Goal: Communication & Community: Answer question/provide support

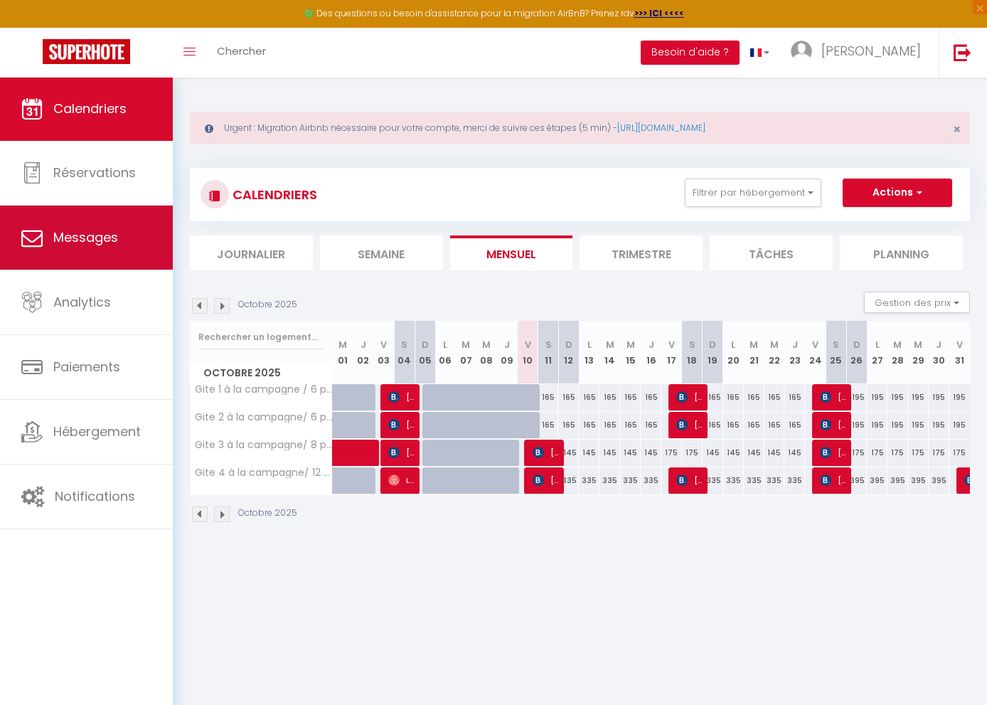
click at [71, 235] on span "Messages" at bounding box center [85, 237] width 65 height 18
select select "message"
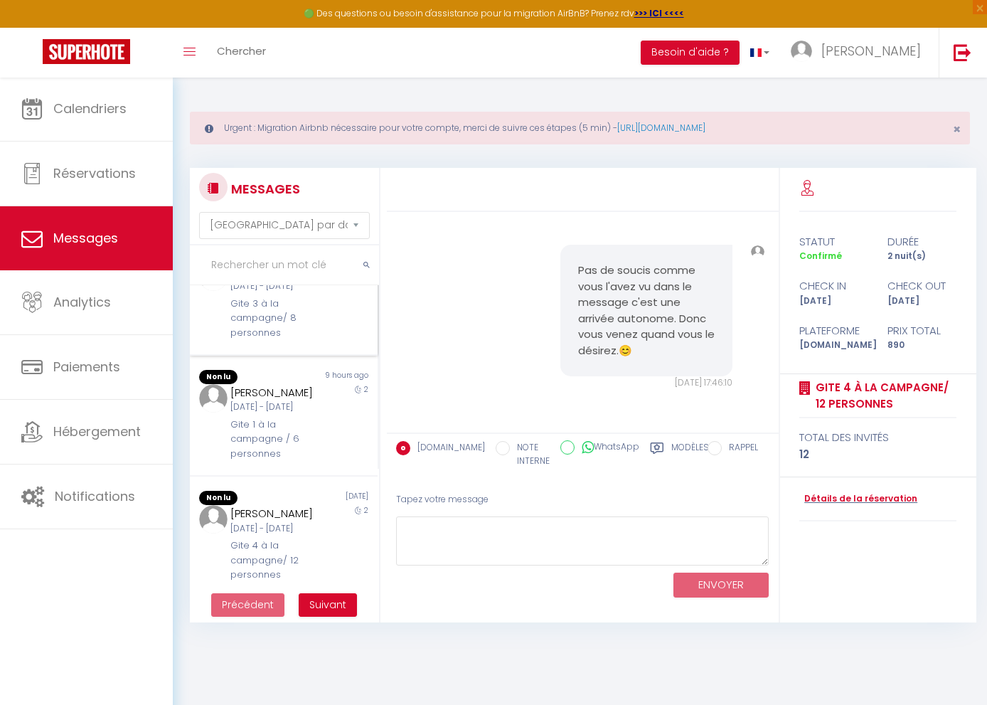
scroll to position [172, 0]
click at [319, 411] on div "[DATE] - [DATE]" at bounding box center [275, 404] width 91 height 14
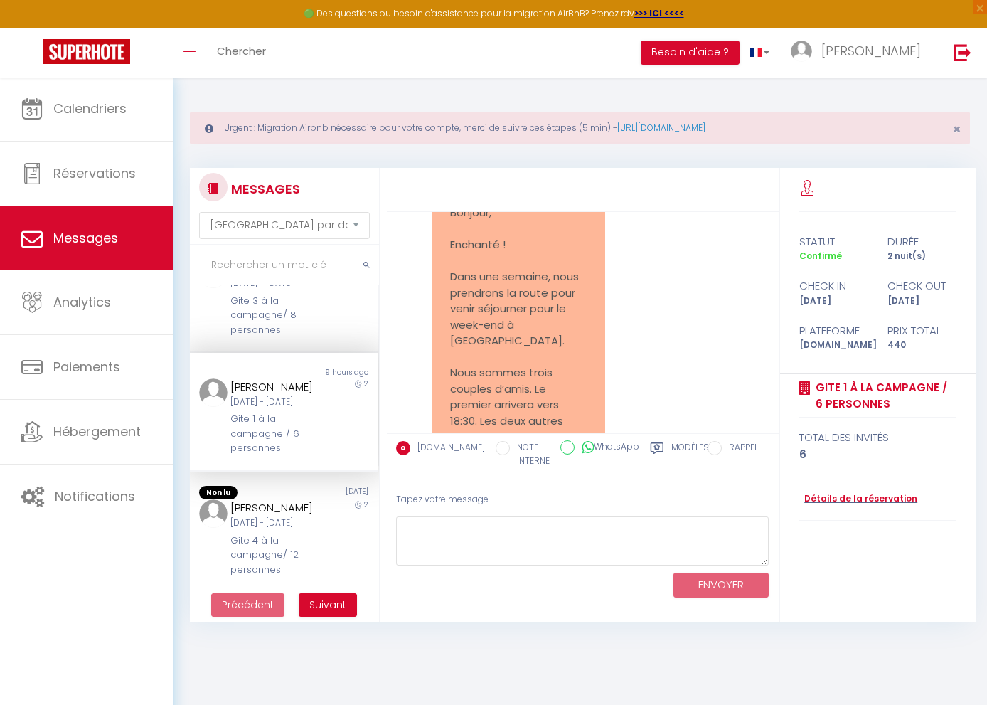
scroll to position [422, 0]
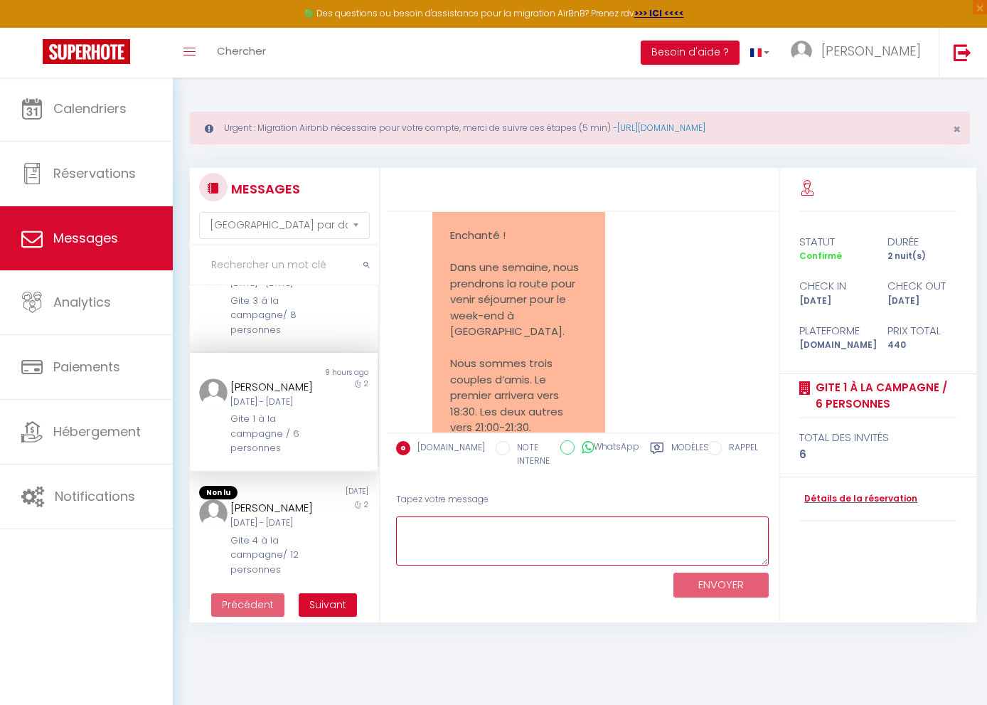
click at [466, 539] on textarea at bounding box center [582, 540] width 373 height 49
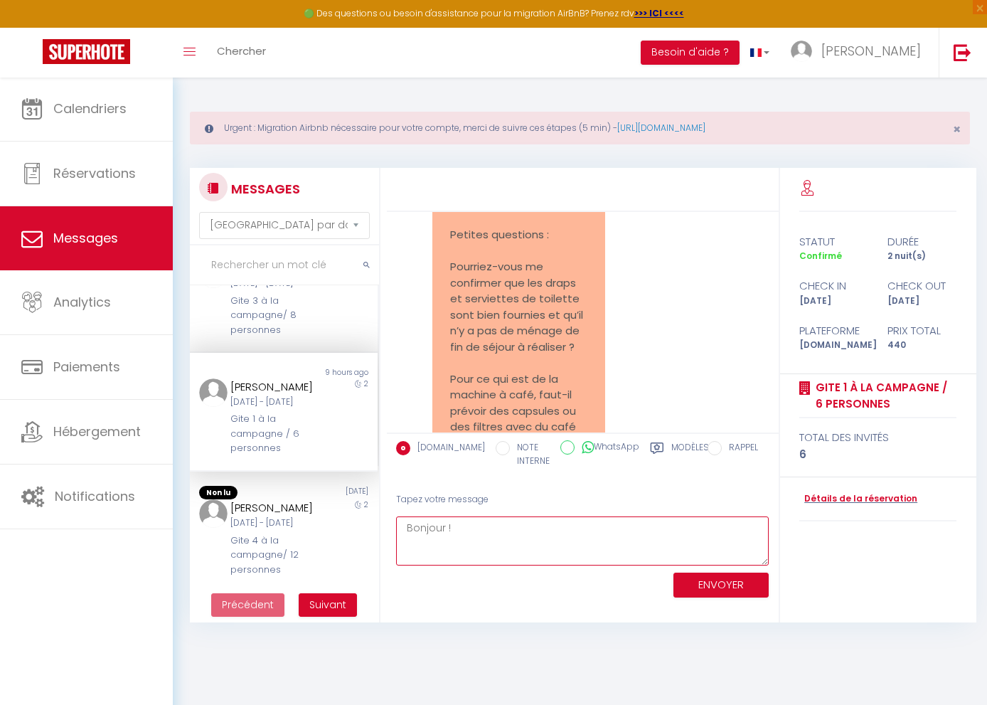
scroll to position [650, 0]
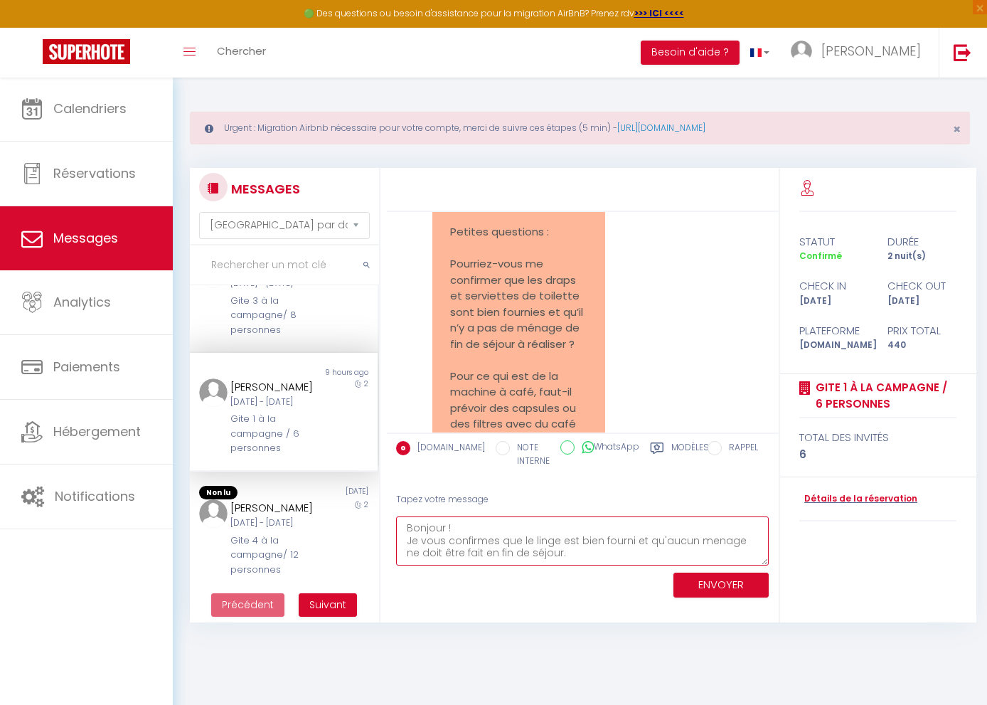
drag, startPoint x: 707, startPoint y: 534, endPoint x: 716, endPoint y: 537, distance: 9.2
click at [708, 534] on textarea "Bonjour ! Je vous confirmes que le linge est bien fourni et qu'aucun menage ne …" at bounding box center [582, 540] width 373 height 49
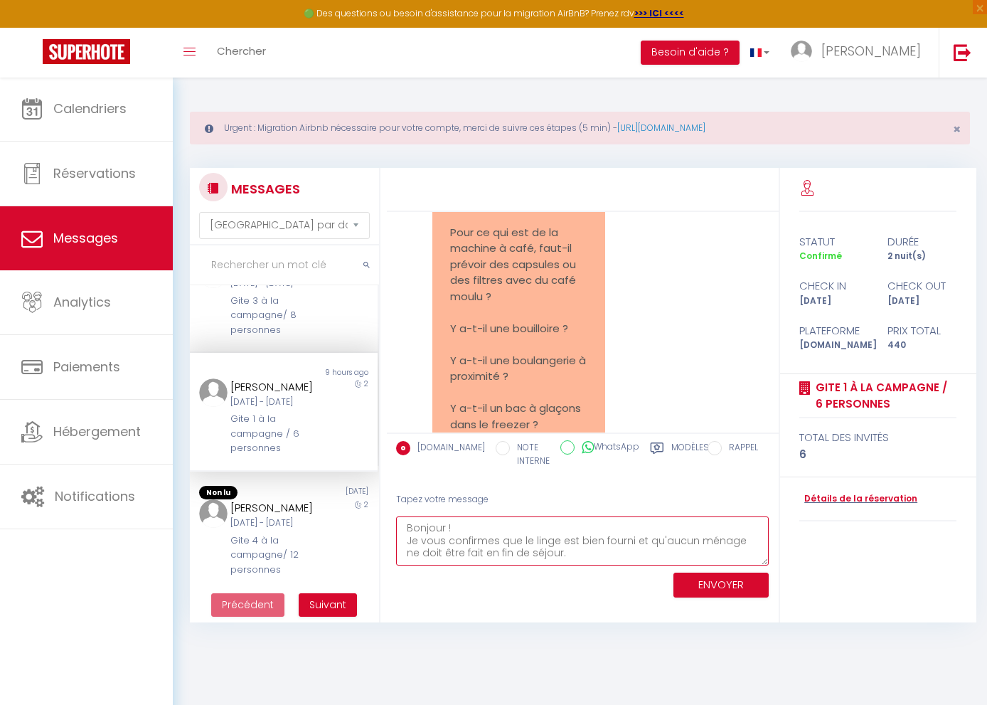
scroll to position [796, 0]
click at [550, 552] on textarea "Bonjour ! Je vous confirmes que le linge est bien fourni et qu'aucun ménage ne …" at bounding box center [582, 540] width 373 height 49
click at [498, 555] on textarea "Bonjour ! Je vous confirmes que le linge est bien fourni et qu'aucun ménage ne …" at bounding box center [582, 540] width 373 height 49
click at [621, 555] on textarea "Bonjour ! Je vous confirmes que le linge est bien fourni et qu'aucun ménage ne …" at bounding box center [582, 540] width 373 height 49
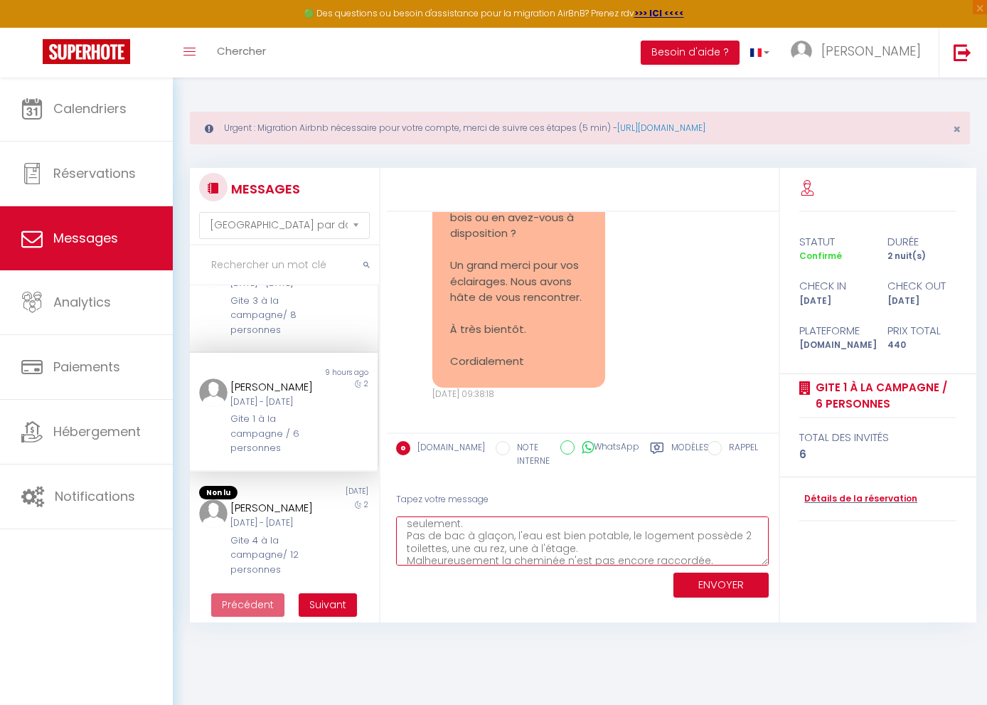
scroll to position [104, 0]
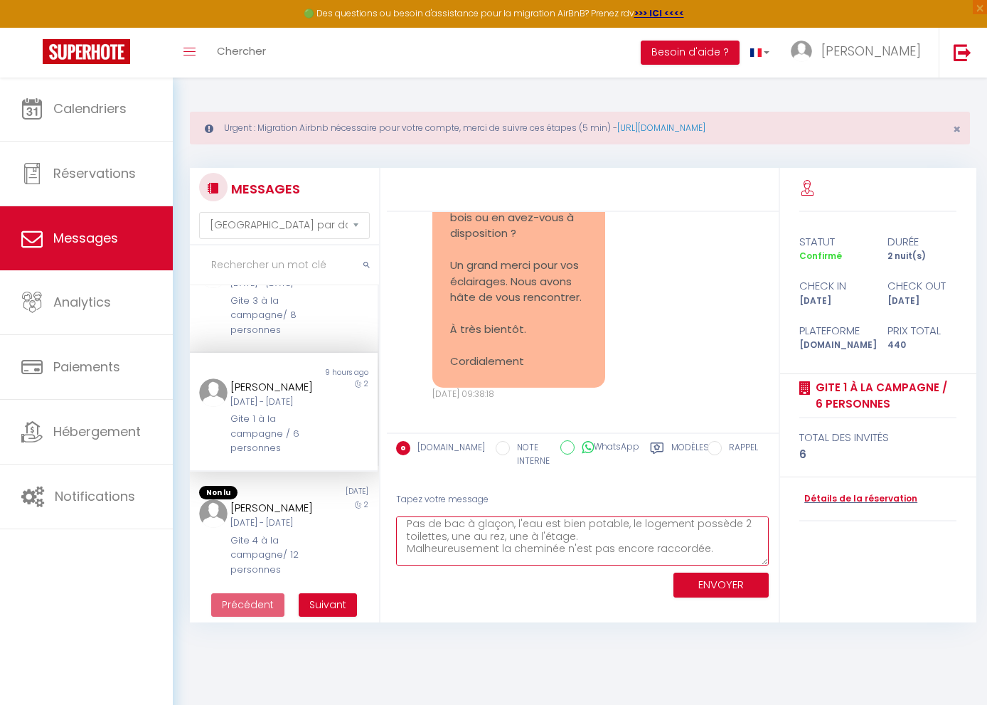
type textarea "Bonjour ! Je vous confirmes que le linge est bien fourni et qu'aucun ménage ne …"
click at [728, 579] on button "ENVOYER" at bounding box center [720, 584] width 95 height 25
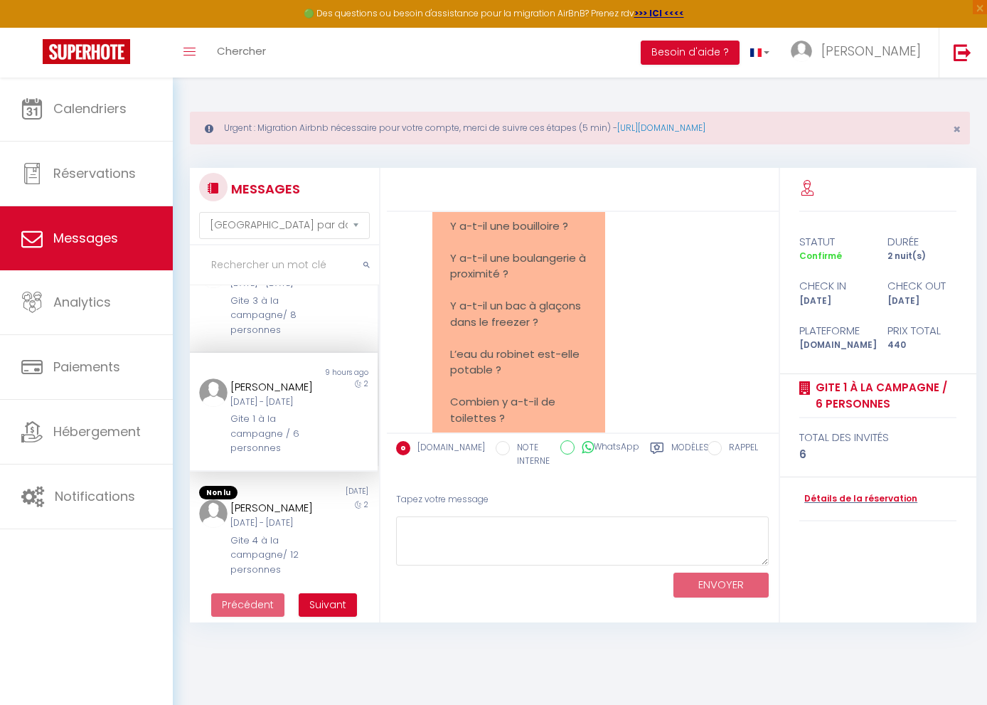
scroll to position [0, 0]
